Goal: Information Seeking & Learning: Understand process/instructions

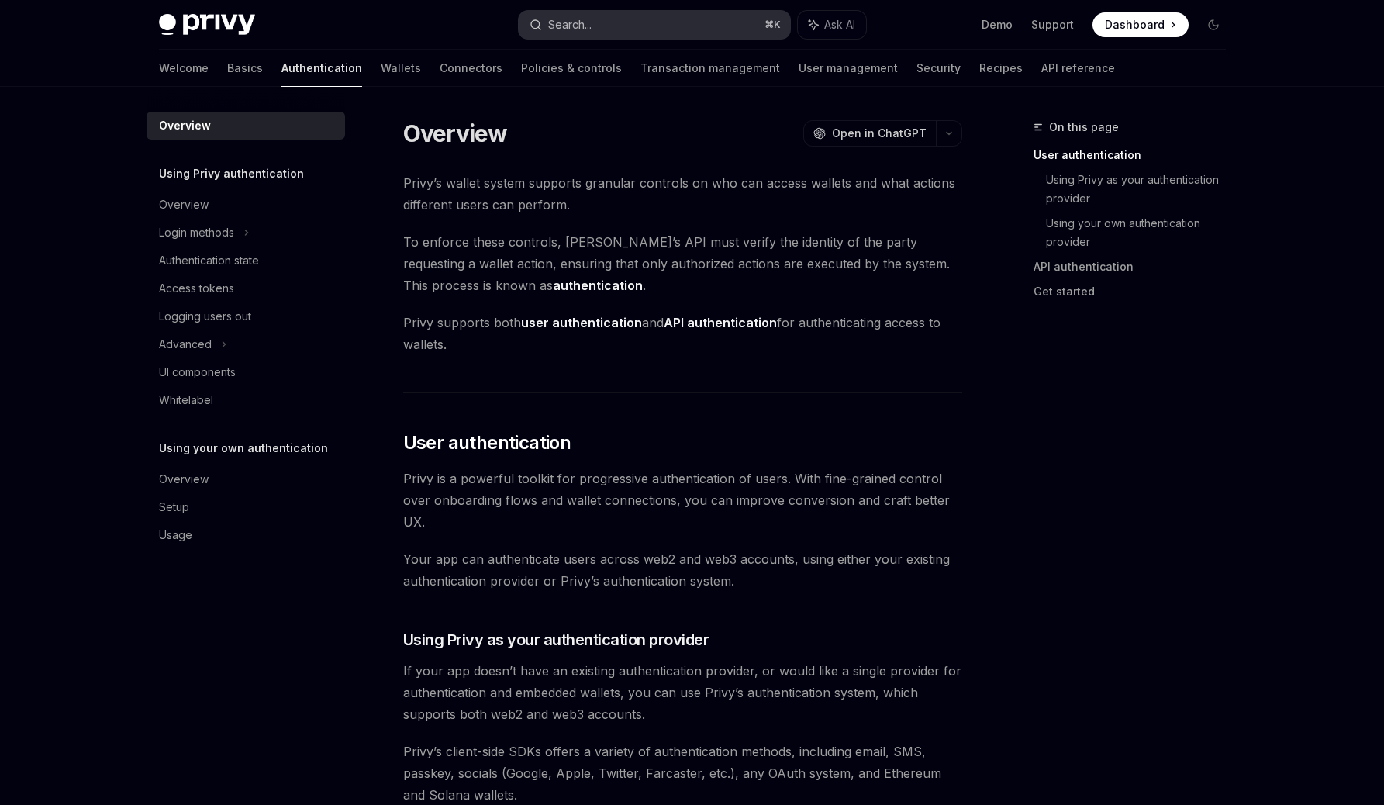
click at [652, 16] on button "Search... ⌘ K" at bounding box center [654, 25] width 271 height 28
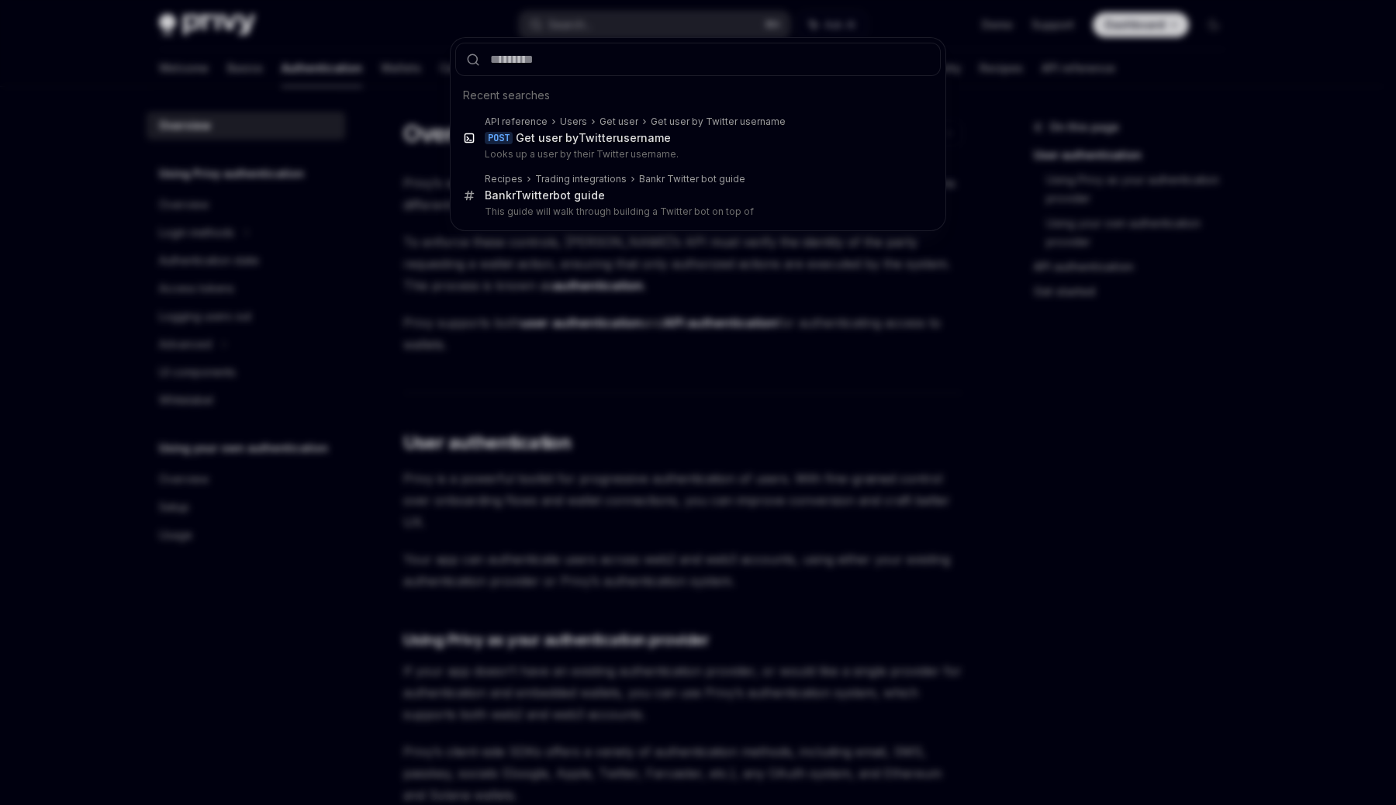
type input "**********"
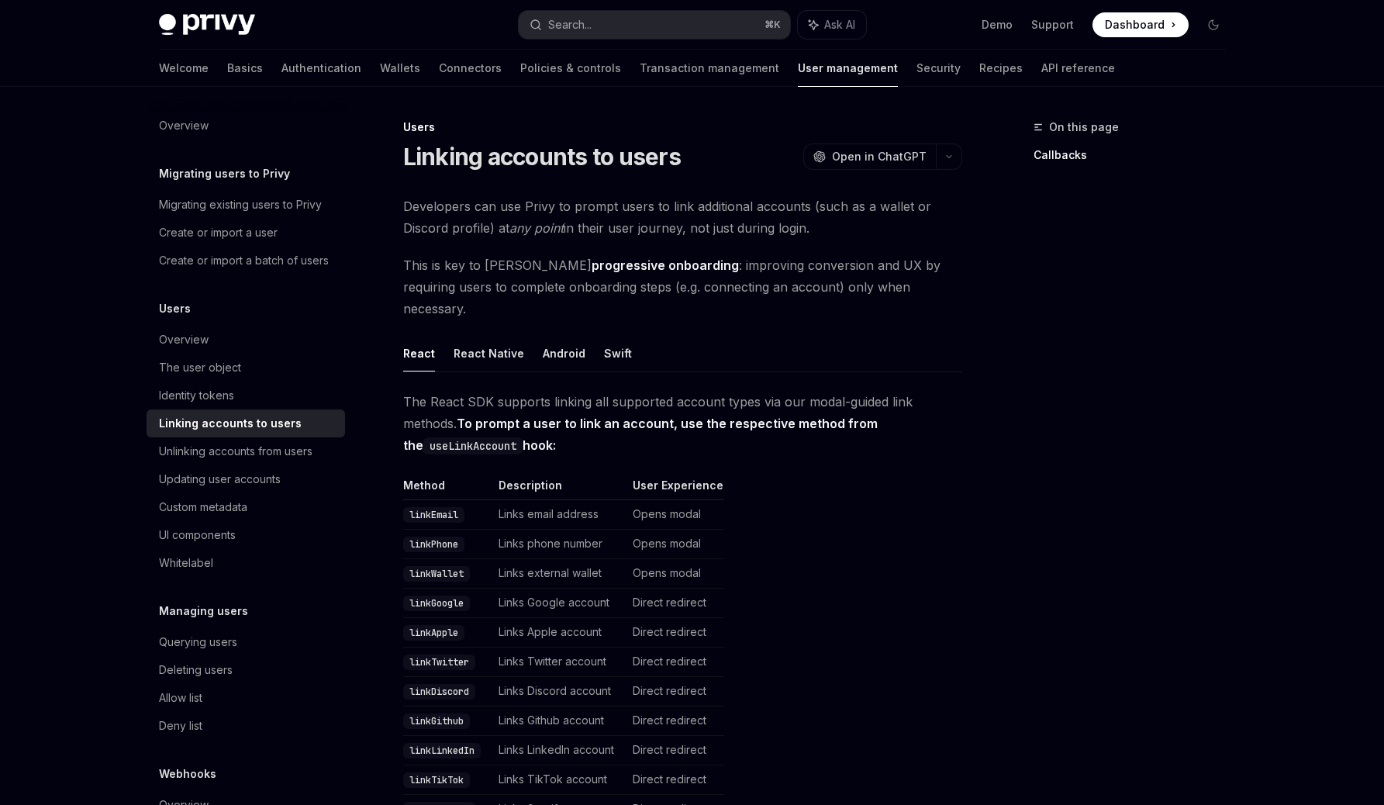
click at [581, 647] on td "Links Twitter account" at bounding box center [559, 661] width 134 height 29
click at [575, 647] on td "Links Twitter account" at bounding box center [559, 661] width 134 height 29
click at [1031, 399] on div "On this page Callbacks" at bounding box center [1120, 461] width 236 height 687
type textarea "*"
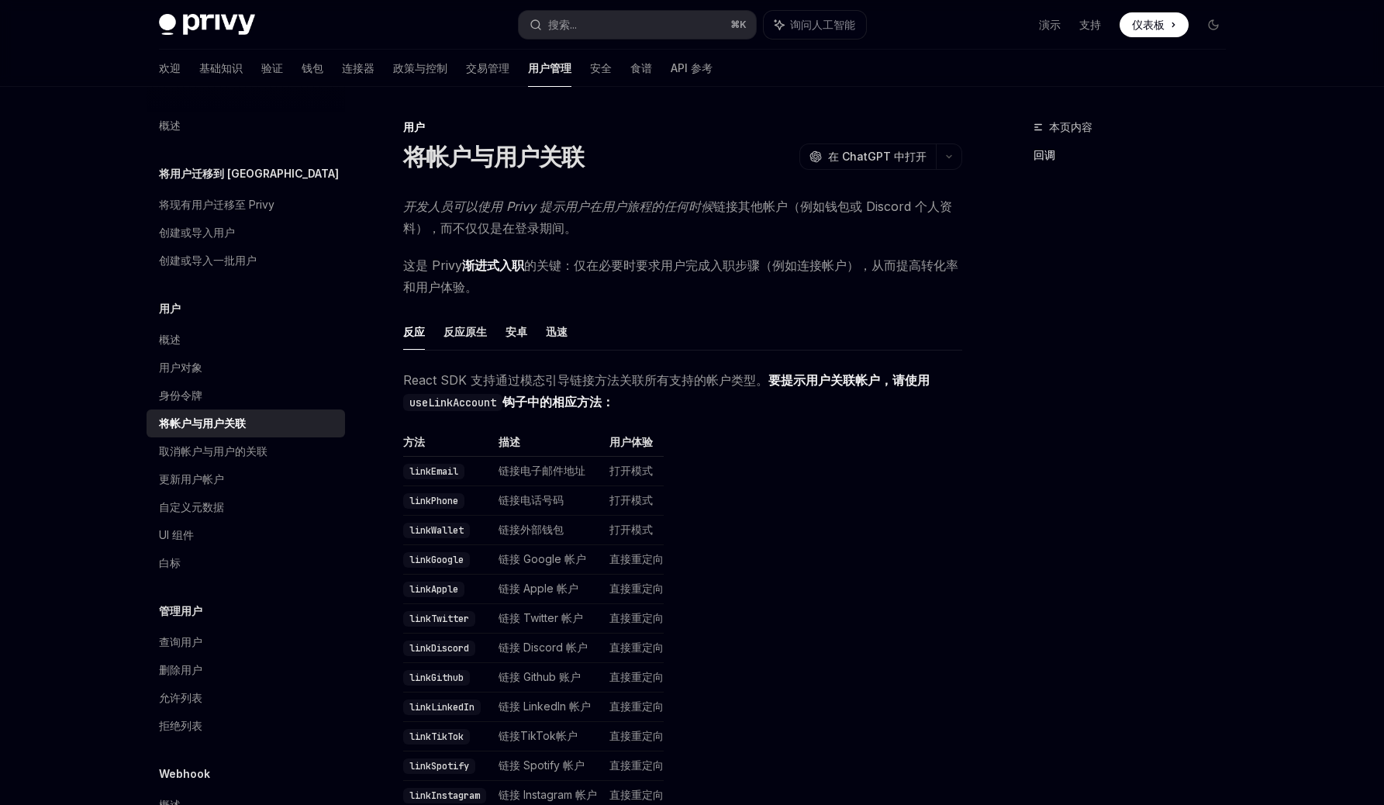
click at [500, 264] on font "渐进式入职" at bounding box center [493, 265] width 62 height 16
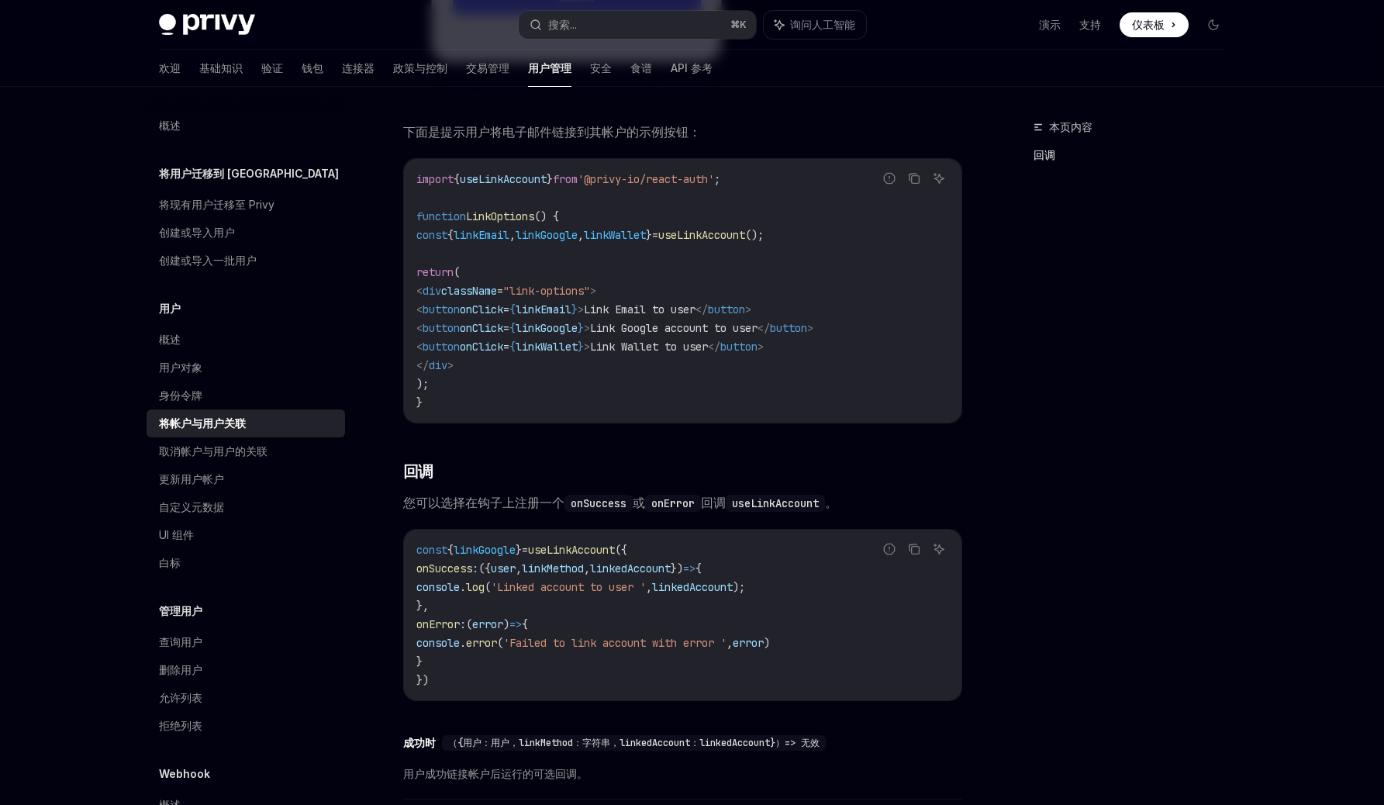
scroll to position [1253, 0]
click at [611, 548] on span "useLinkAccount" at bounding box center [571, 547] width 87 height 14
copy span "useLinkAccount"
drag, startPoint x: 459, startPoint y: 666, endPoint x: 429, endPoint y: 570, distance: 100.8
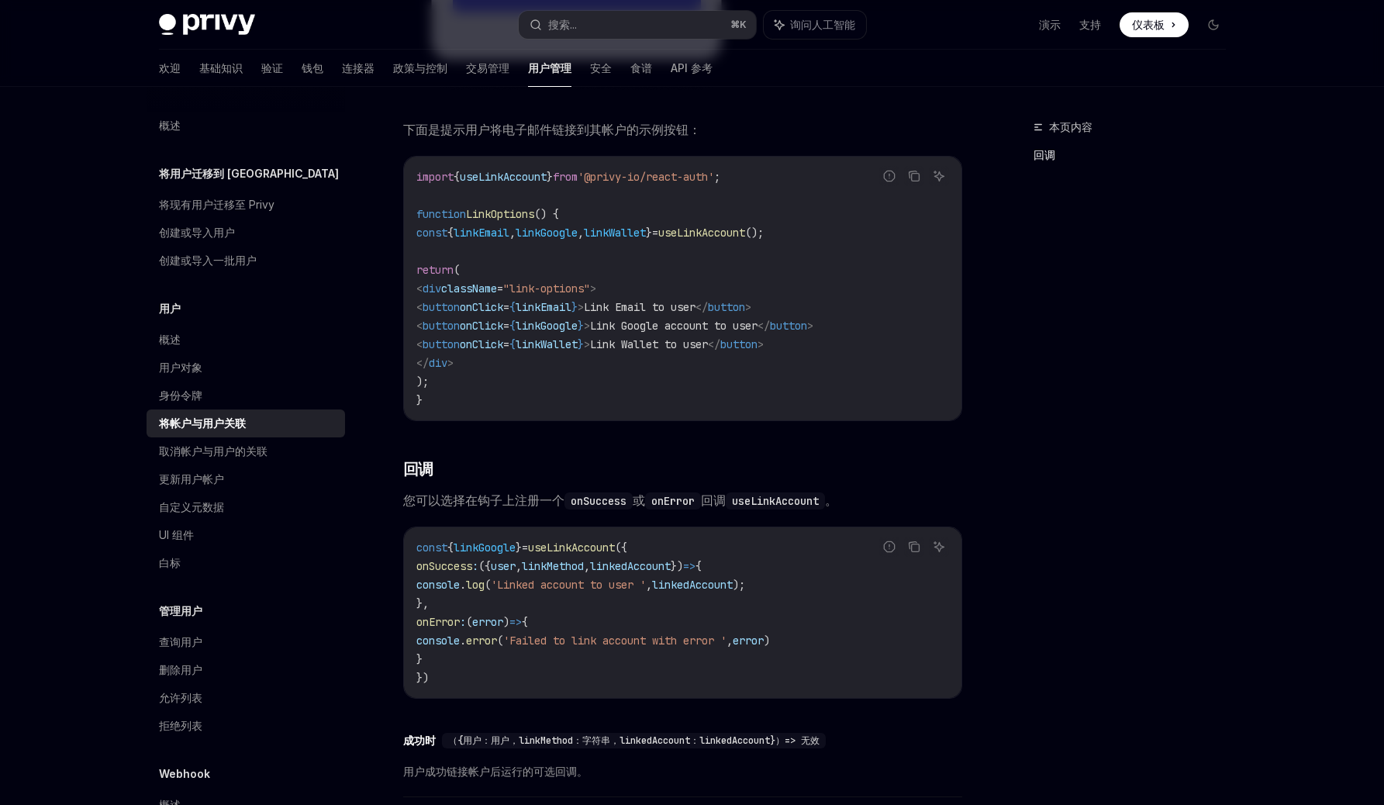
click at [429, 570] on code "const { linkGoogle } = useLinkAccount ({ onSuccess : ({ user , linkMethod , lin…" at bounding box center [682, 612] width 533 height 149
copy code "onSuccess : ({ user , linkMethod , linkedAccount }) => { console . log ( 'Linke…"
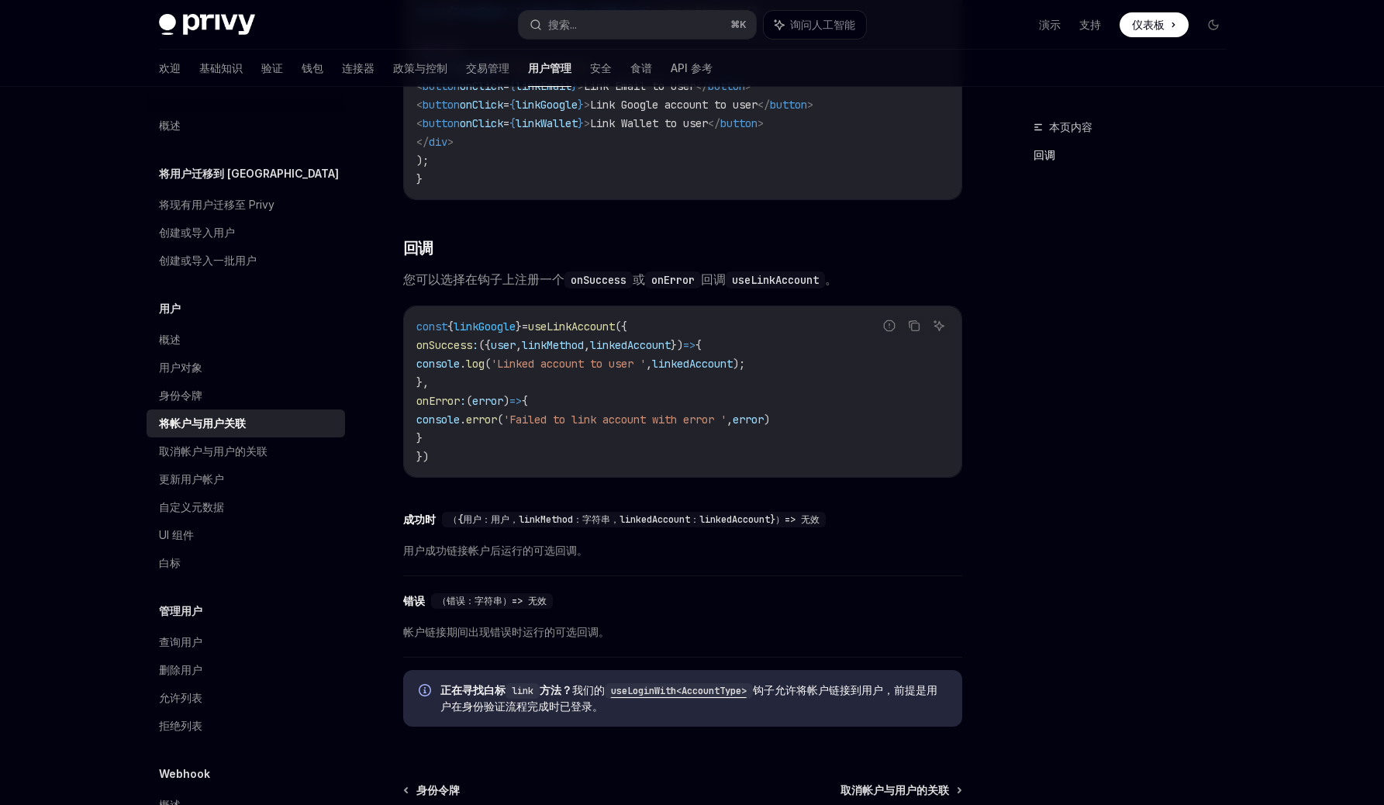
click at [1032, 449] on div "本页内容 回调" at bounding box center [1120, 461] width 236 height 687
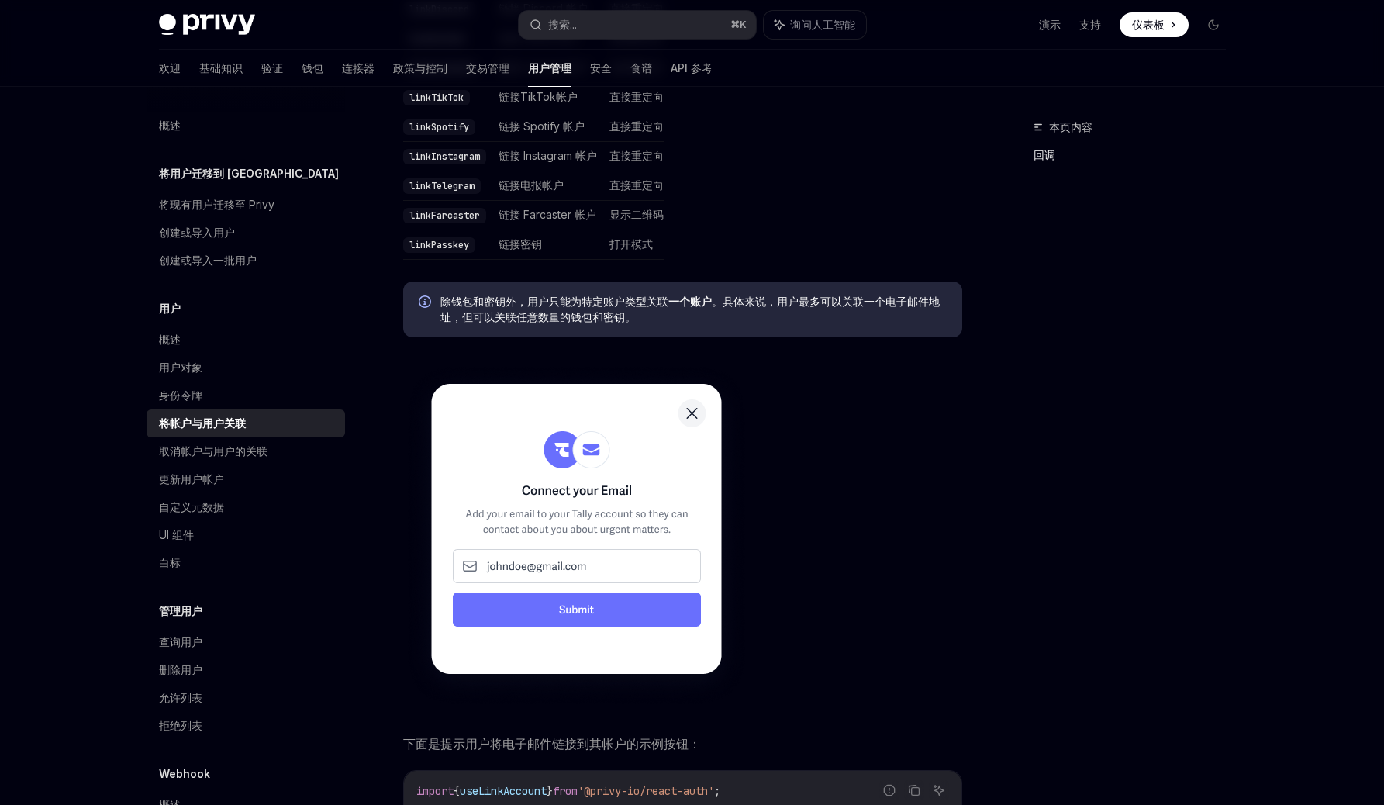
scroll to position [637, 0]
